Goal: Information Seeking & Learning: Find specific fact

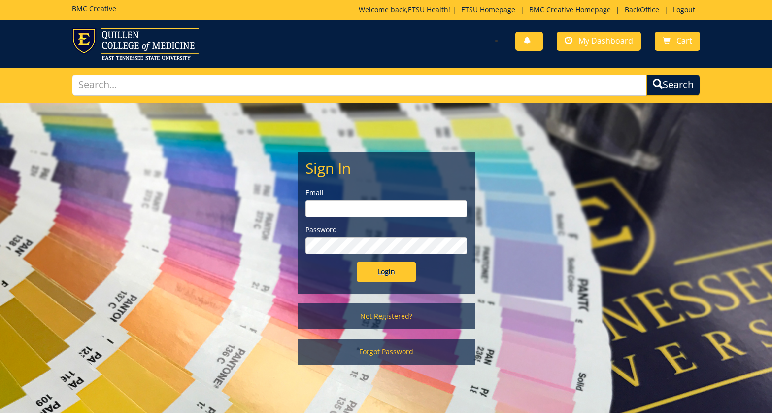
type input "etsuhealthprojects@etsu.edu"
click at [396, 274] on input "Login" at bounding box center [386, 272] width 59 height 20
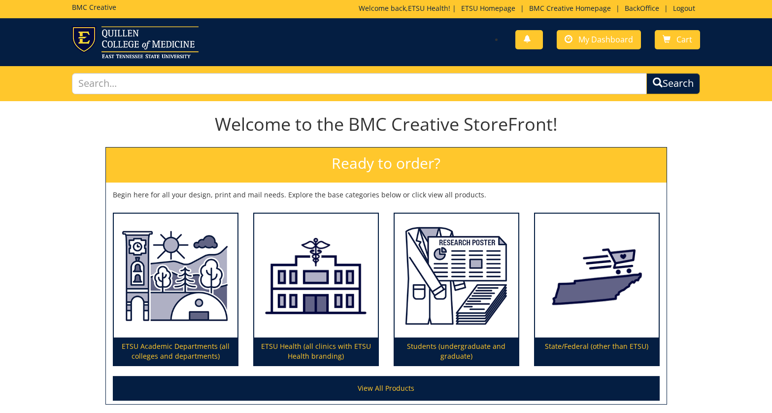
scroll to position [2, 0]
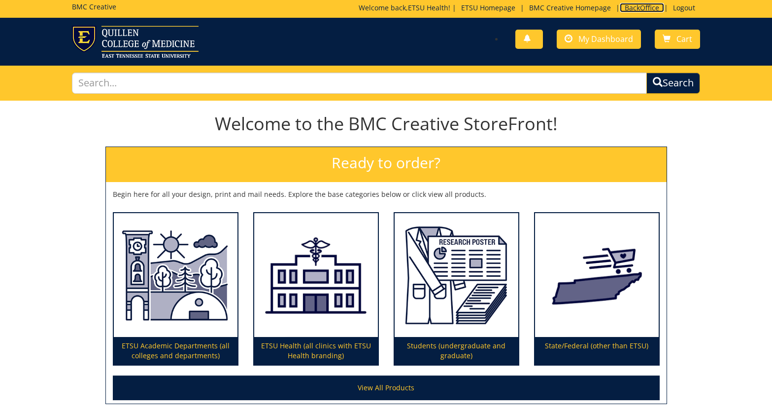
click at [650, 7] on link "BackOffice" at bounding box center [642, 7] width 44 height 9
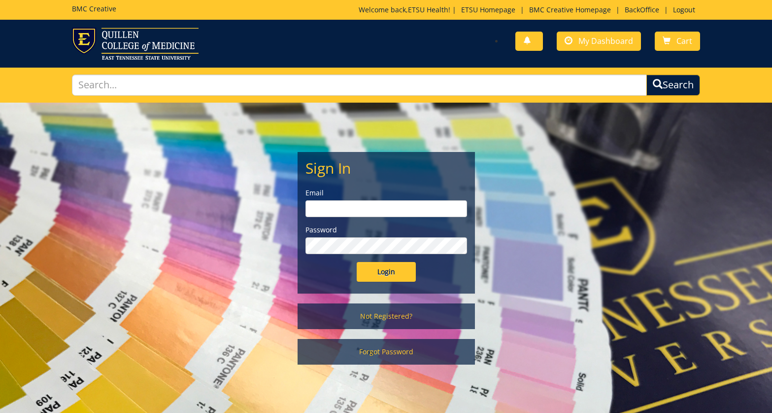
type input "[EMAIL_ADDRESS][DOMAIN_NAME]"
click at [385, 273] on input "Login" at bounding box center [386, 272] width 59 height 20
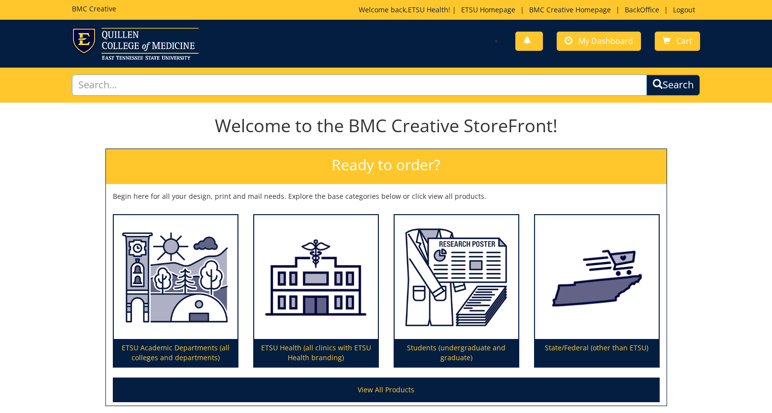
click at [388, 84] on input "text" at bounding box center [360, 84] width 576 height 21
type input "chart"
click at [647, 74] on button "Search" at bounding box center [674, 84] width 54 height 21
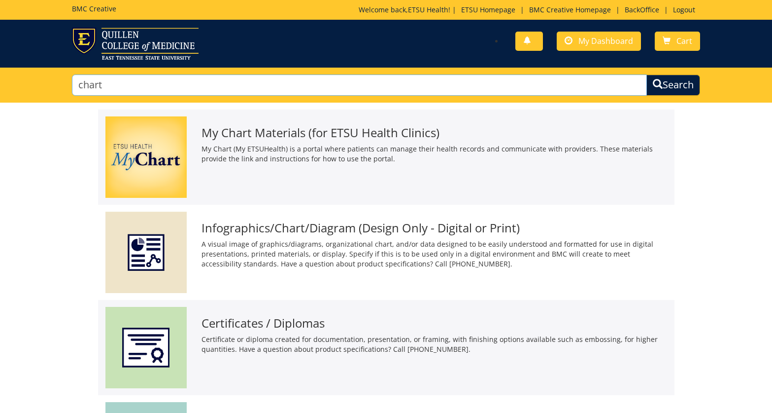
click at [531, 78] on input "chart" at bounding box center [360, 84] width 576 height 21
type input "c"
type input "accessbil"
